Goal: Navigation & Orientation: Find specific page/section

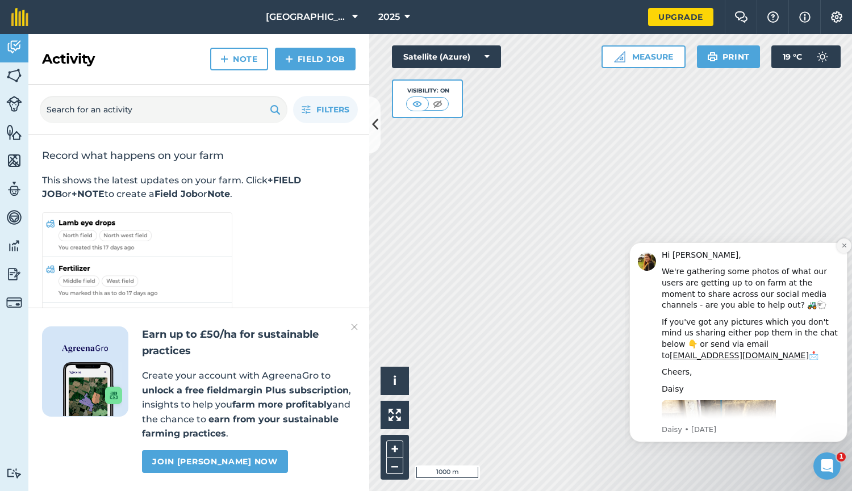
click at [841, 244] on icon "Dismiss notification" at bounding box center [844, 245] width 6 height 6
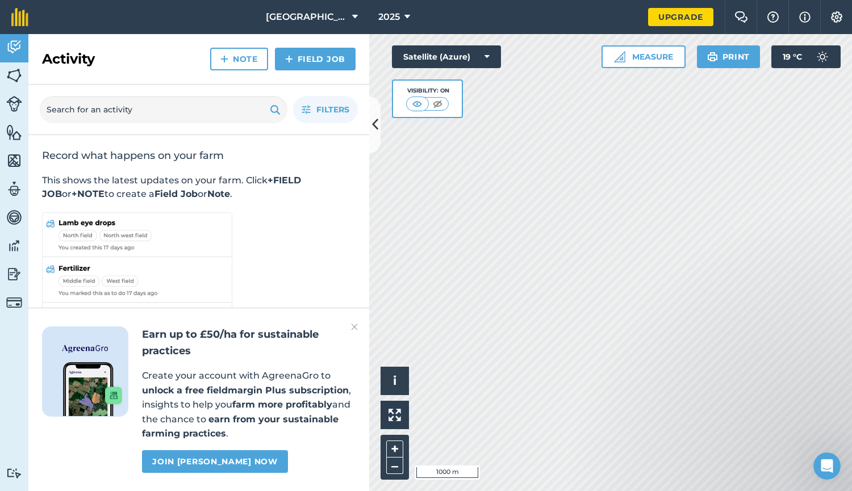
click at [530, 491] on html "[GEOGRAPHIC_DATA] 2025 Upgrade Farm Chat Help Info Settings Map printing is not…" at bounding box center [426, 245] width 852 height 491
click at [388, 447] on button "+" at bounding box center [394, 449] width 17 height 17
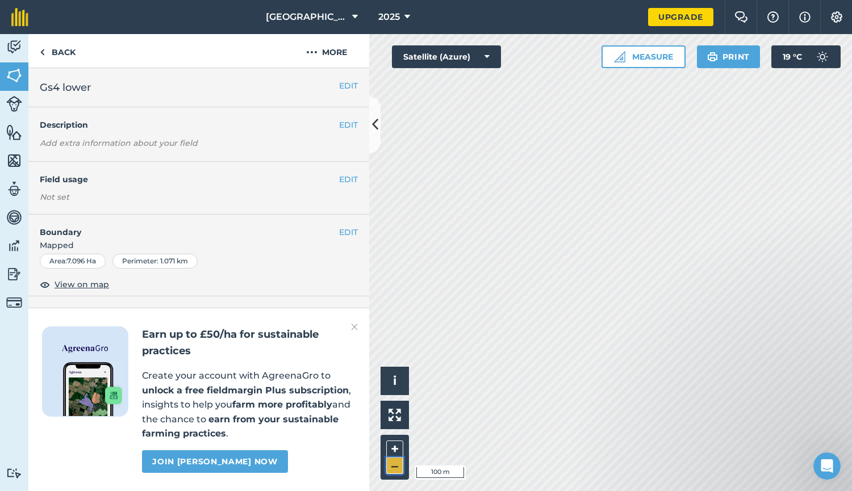
click at [394, 463] on button "–" at bounding box center [394, 466] width 17 height 16
click at [394, 466] on button "–" at bounding box center [394, 466] width 17 height 16
click at [358, 322] on div "Earn up to £50/ha for sustainable practices Create your account with AgreenaGro…" at bounding box center [198, 399] width 341 height 183
click at [355, 324] on img at bounding box center [354, 327] width 7 height 14
